Goal: Task Accomplishment & Management: Manage account settings

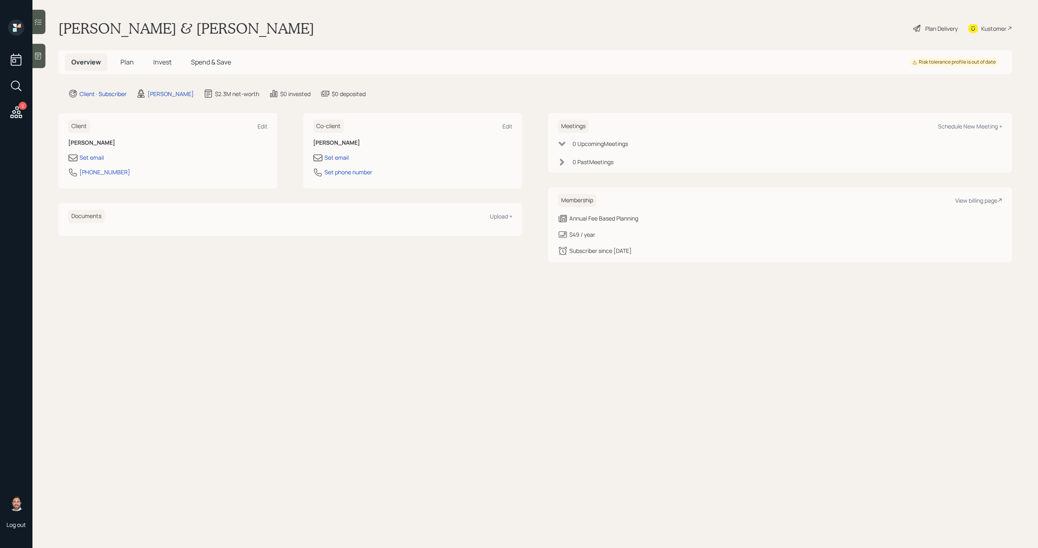
click at [124, 61] on span "Plan" at bounding box center [126, 62] width 13 height 9
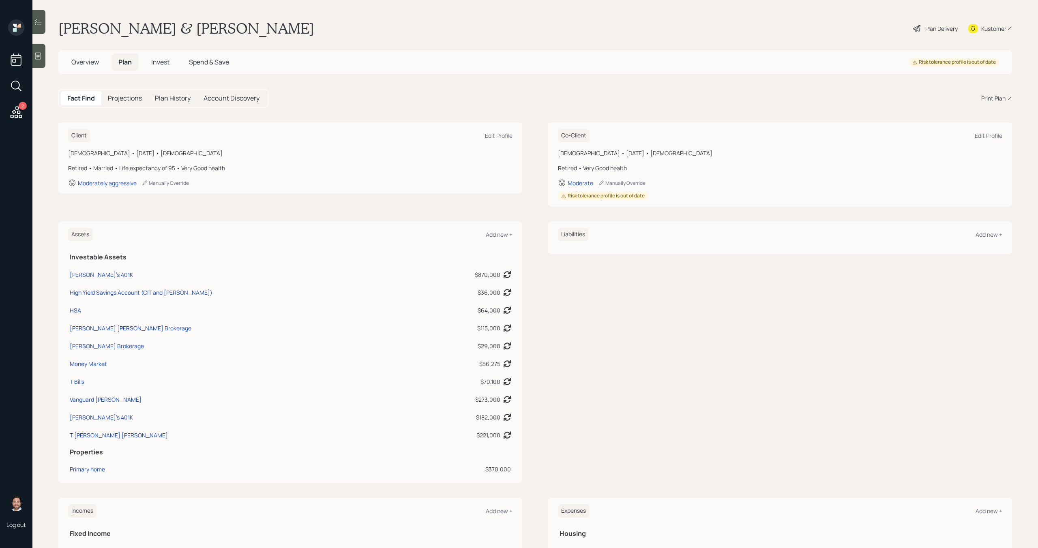
click at [93, 65] on span "Overview" at bounding box center [85, 62] width 28 height 9
